Goal: Navigation & Orientation: Find specific page/section

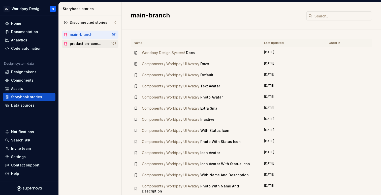
click at [89, 44] on div "production-components" at bounding box center [86, 43] width 33 height 5
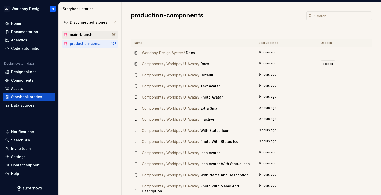
click at [85, 34] on div "main-branch" at bounding box center [81, 34] width 23 height 5
